Goal: Information Seeking & Learning: Understand process/instructions

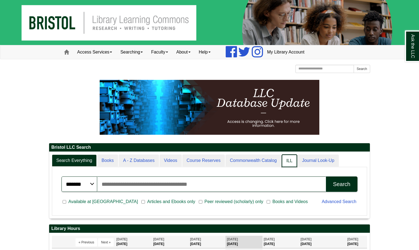
click at [290, 156] on link "ILL" at bounding box center [289, 161] width 15 height 13
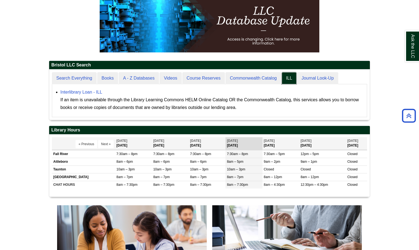
scroll to position [51, 321]
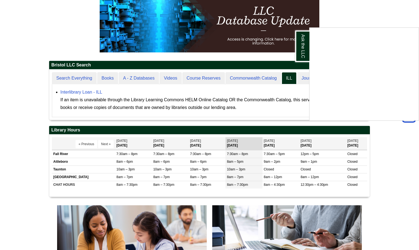
click at [83, 93] on div "Ask the LLC" at bounding box center [209, 125] width 419 height 250
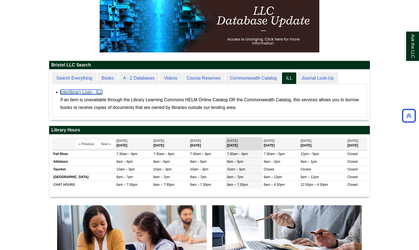
click at [83, 93] on link "Interlibrary Loan - ILL" at bounding box center [81, 92] width 42 height 5
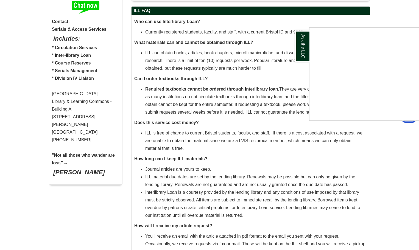
scroll to position [83, 0]
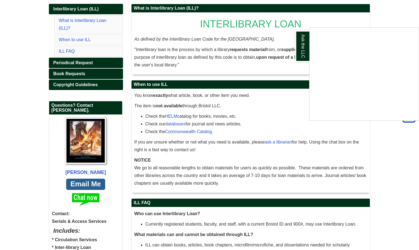
click at [223, 114] on div "Ask the LLC" at bounding box center [209, 125] width 419 height 250
